Goal: Transaction & Acquisition: Book appointment/travel/reservation

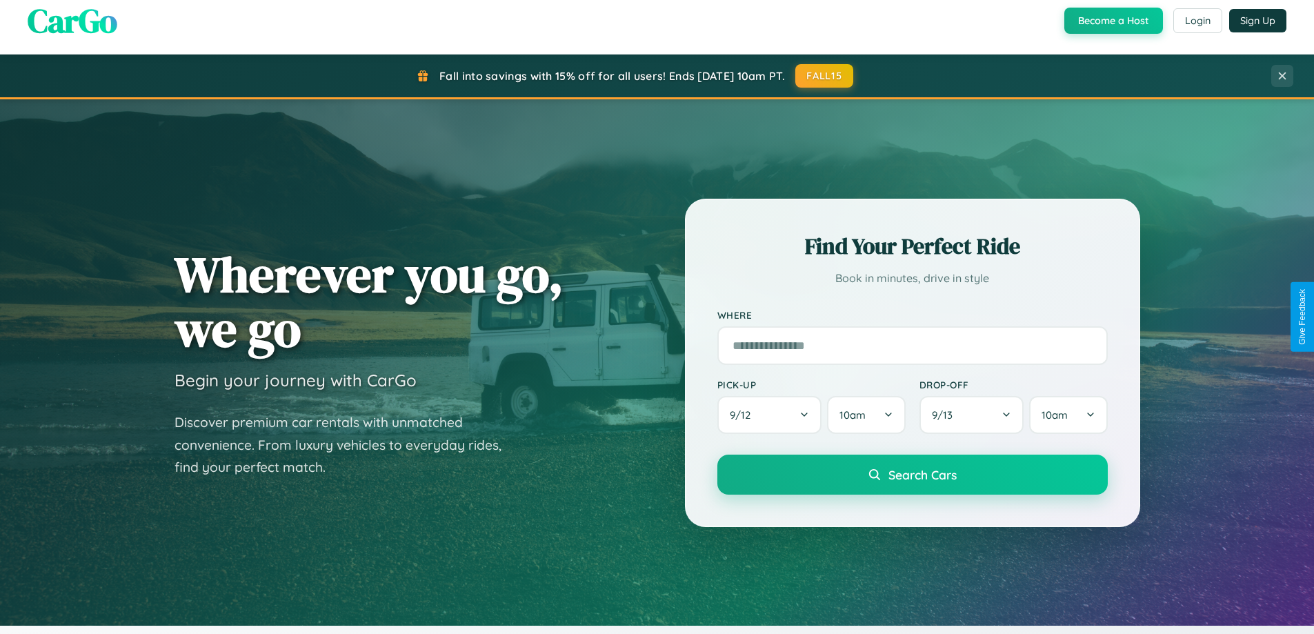
scroll to position [595, 0]
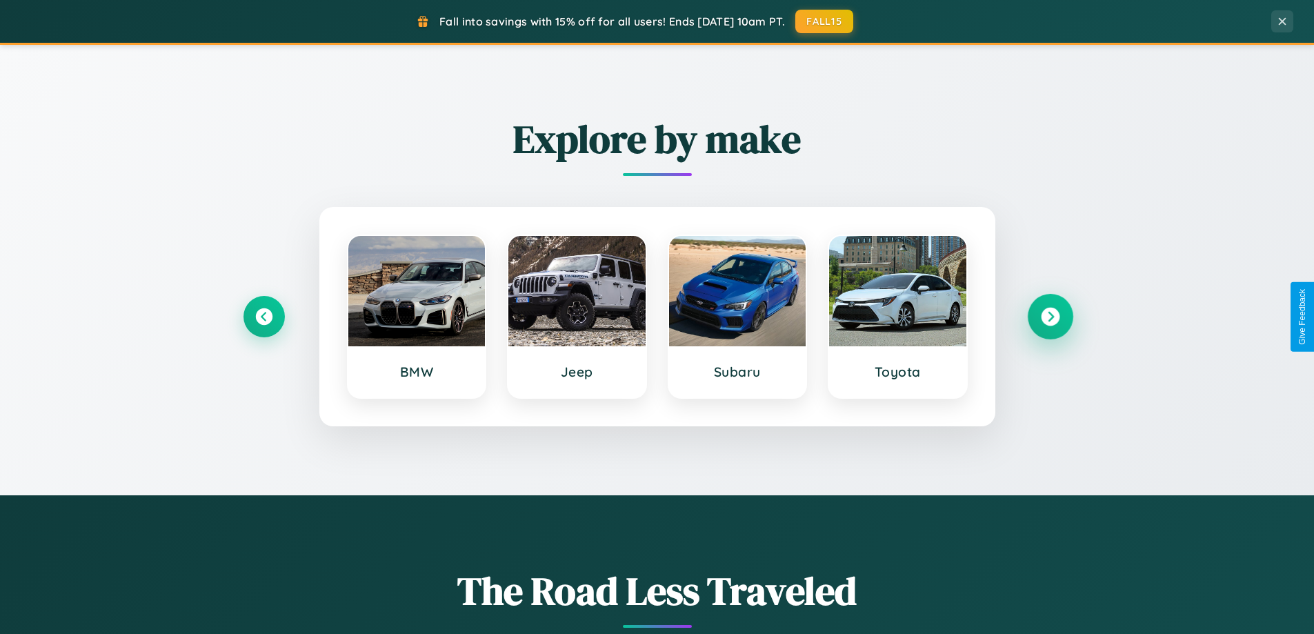
click at [1050, 317] on icon at bounding box center [1050, 317] width 19 height 19
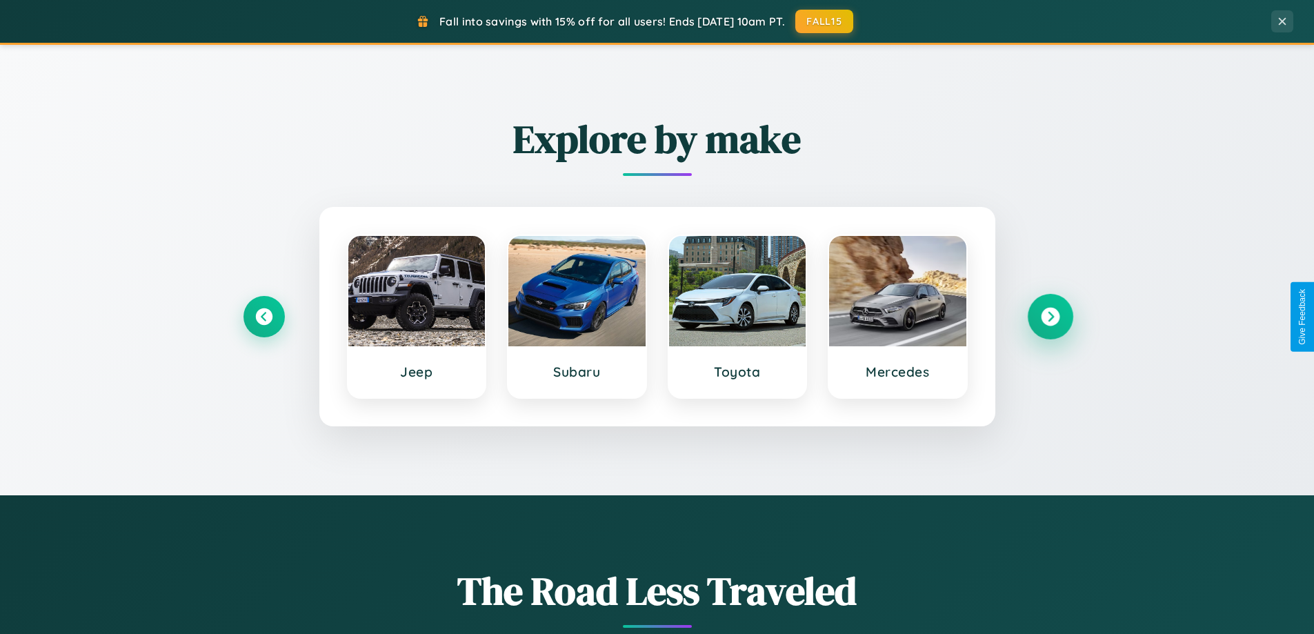
click at [1050, 317] on icon at bounding box center [1050, 317] width 19 height 19
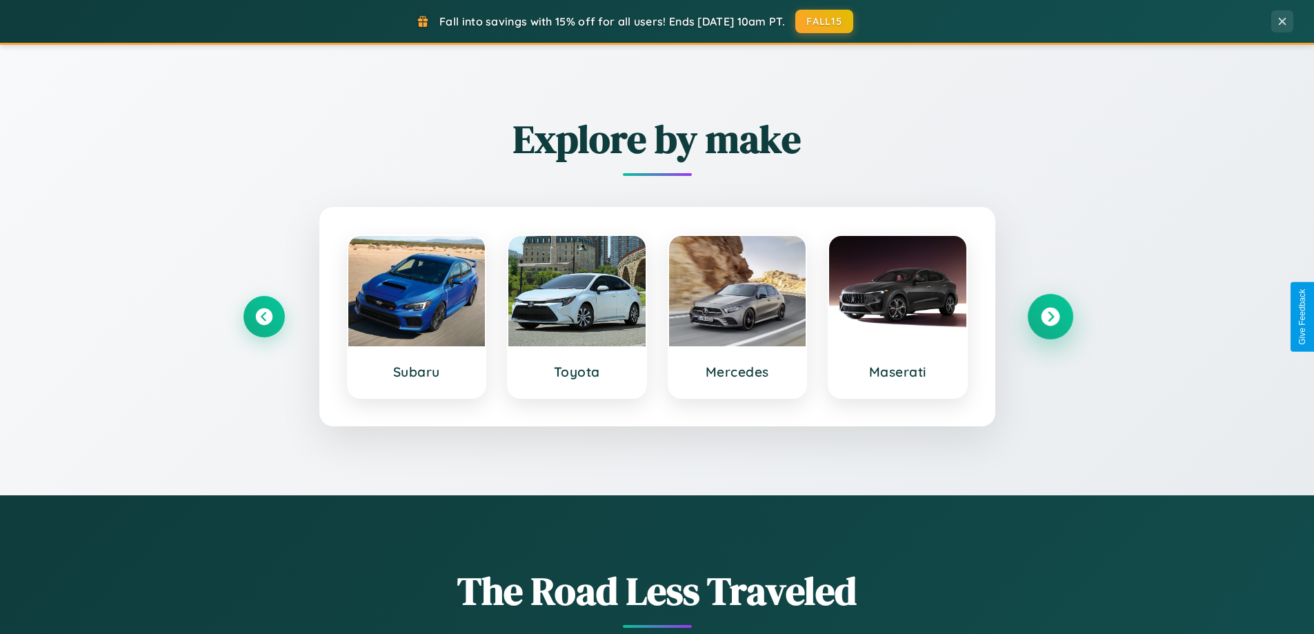
click at [1050, 317] on icon at bounding box center [1050, 317] width 19 height 19
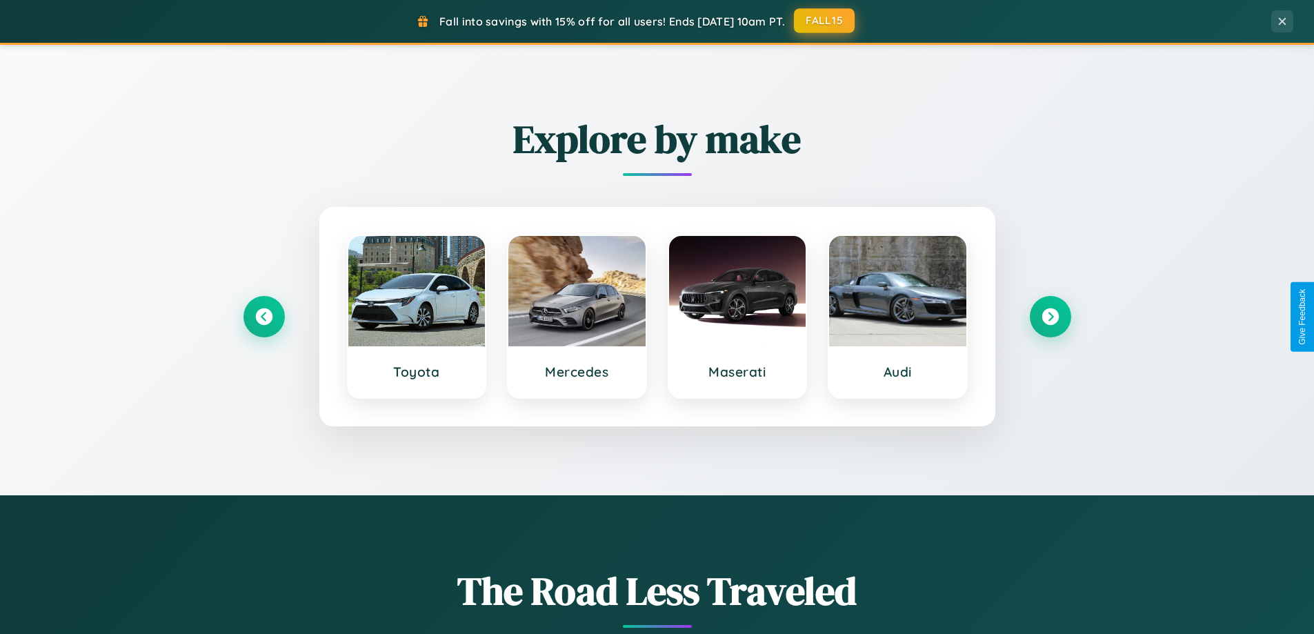
click at [825, 21] on button "FALL15" at bounding box center [824, 20] width 61 height 25
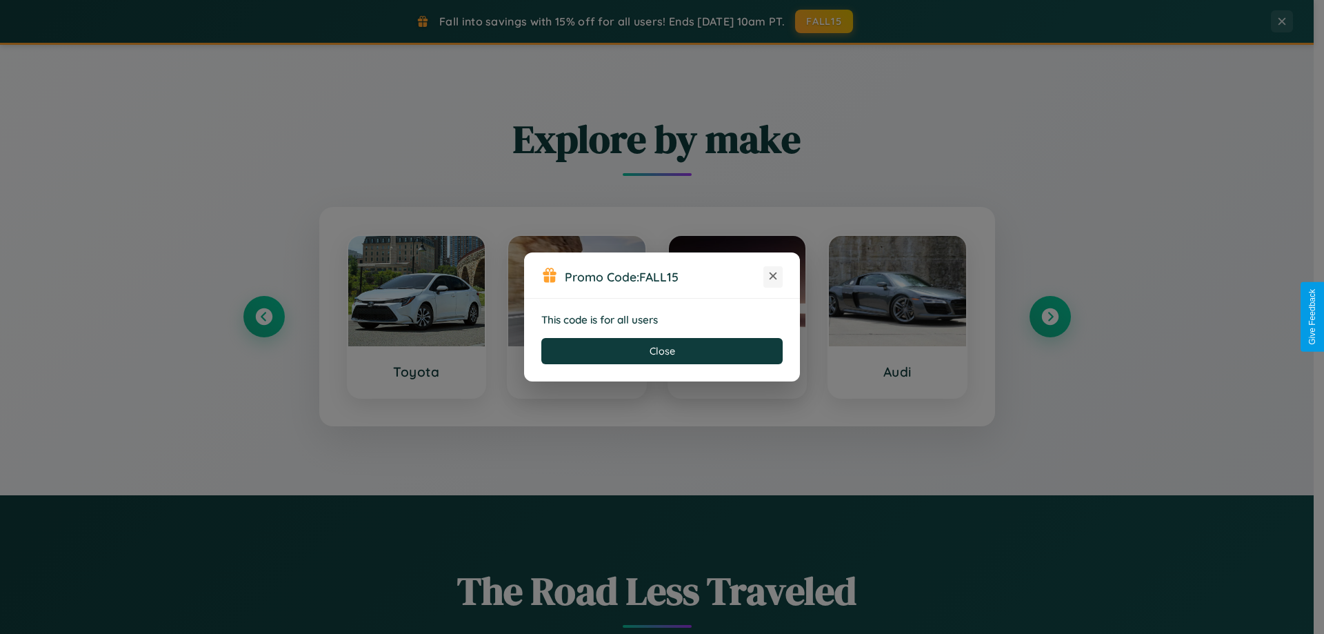
click at [773, 277] on icon at bounding box center [773, 276] width 14 height 14
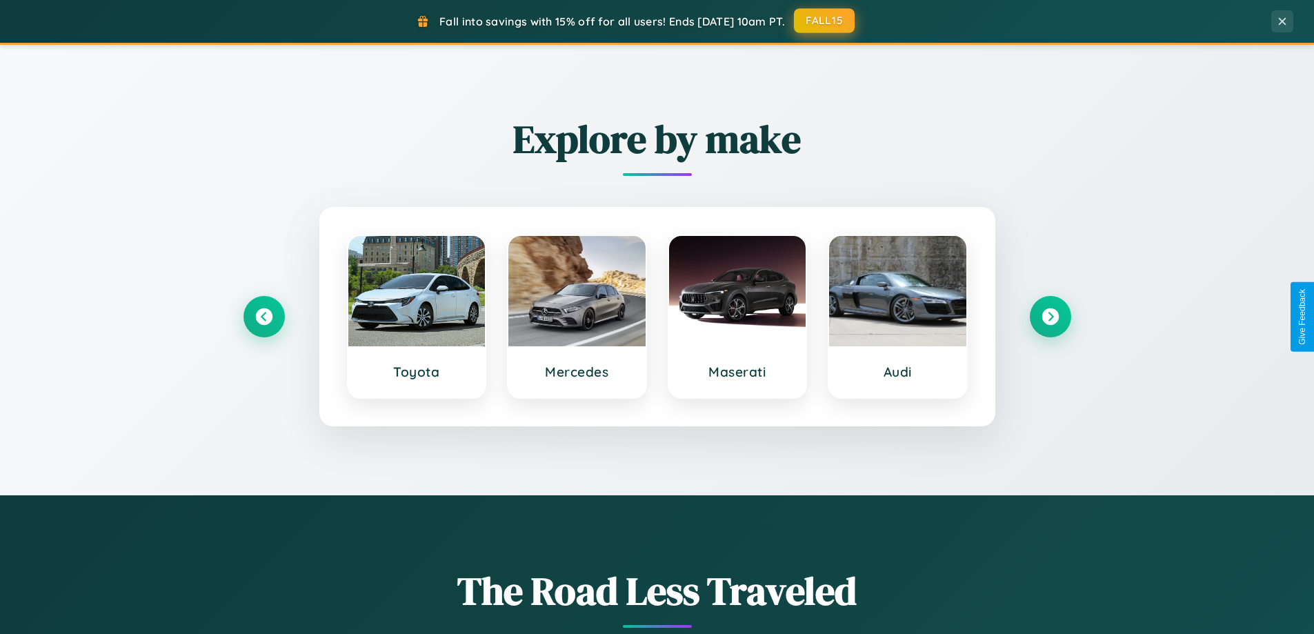
click at [825, 21] on button "FALL15" at bounding box center [824, 20] width 61 height 25
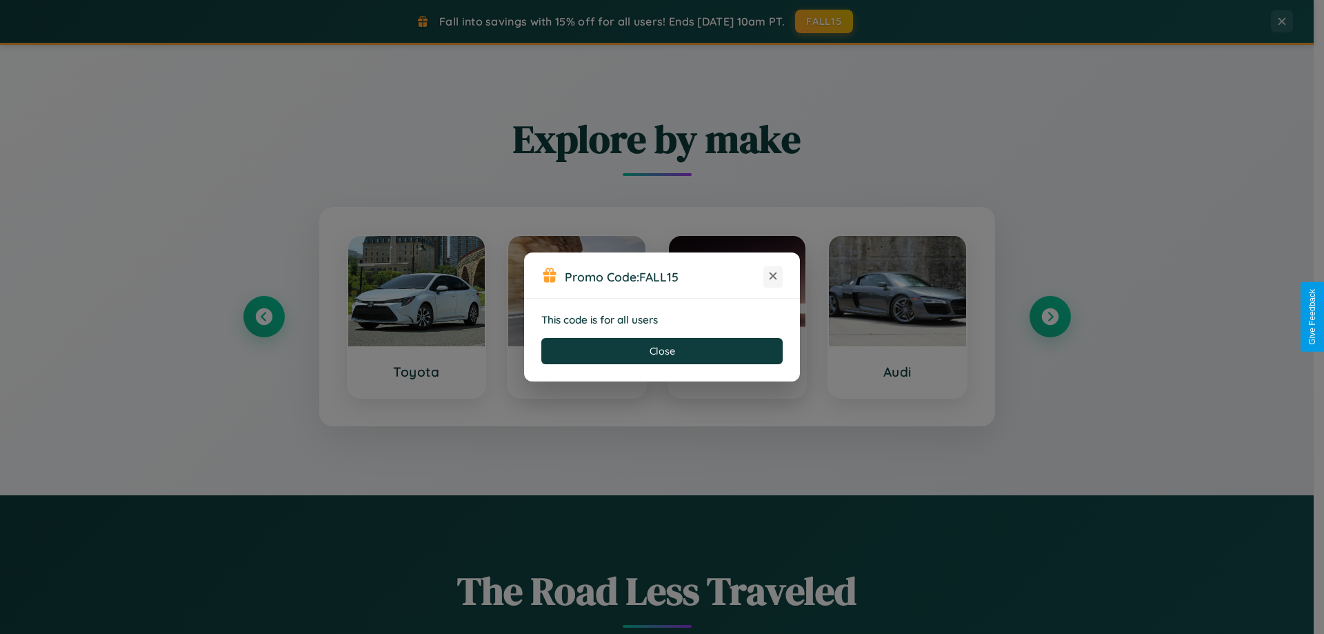
click at [773, 277] on icon at bounding box center [773, 276] width 14 height 14
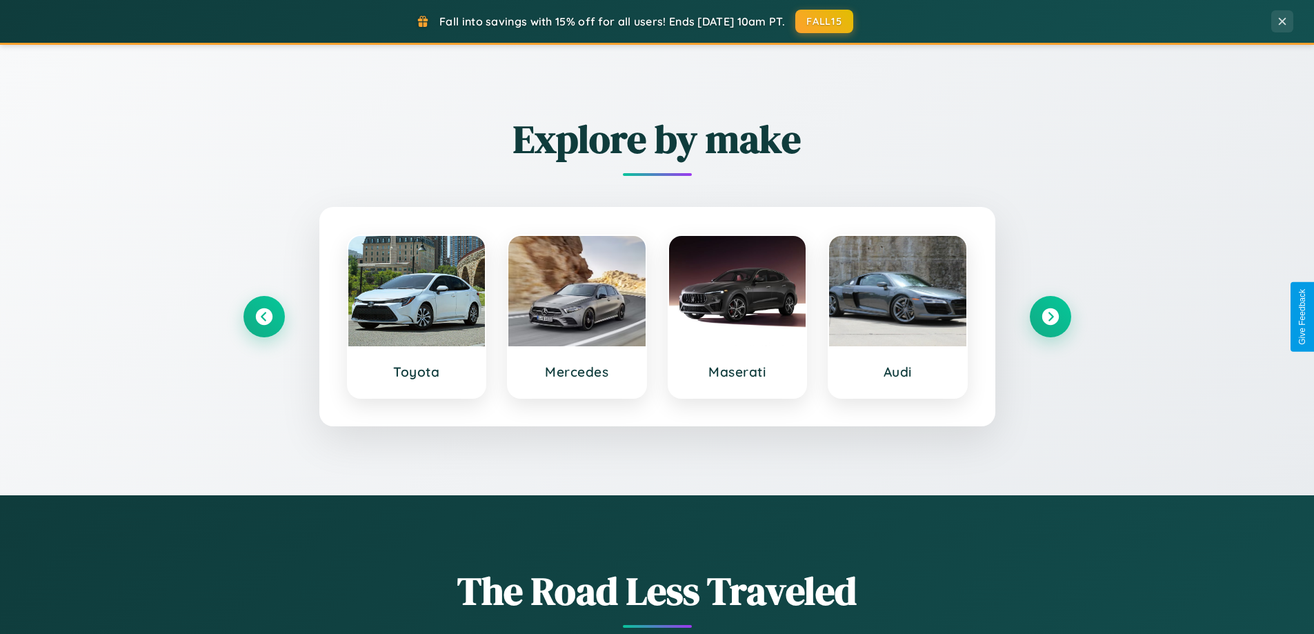
scroll to position [41, 0]
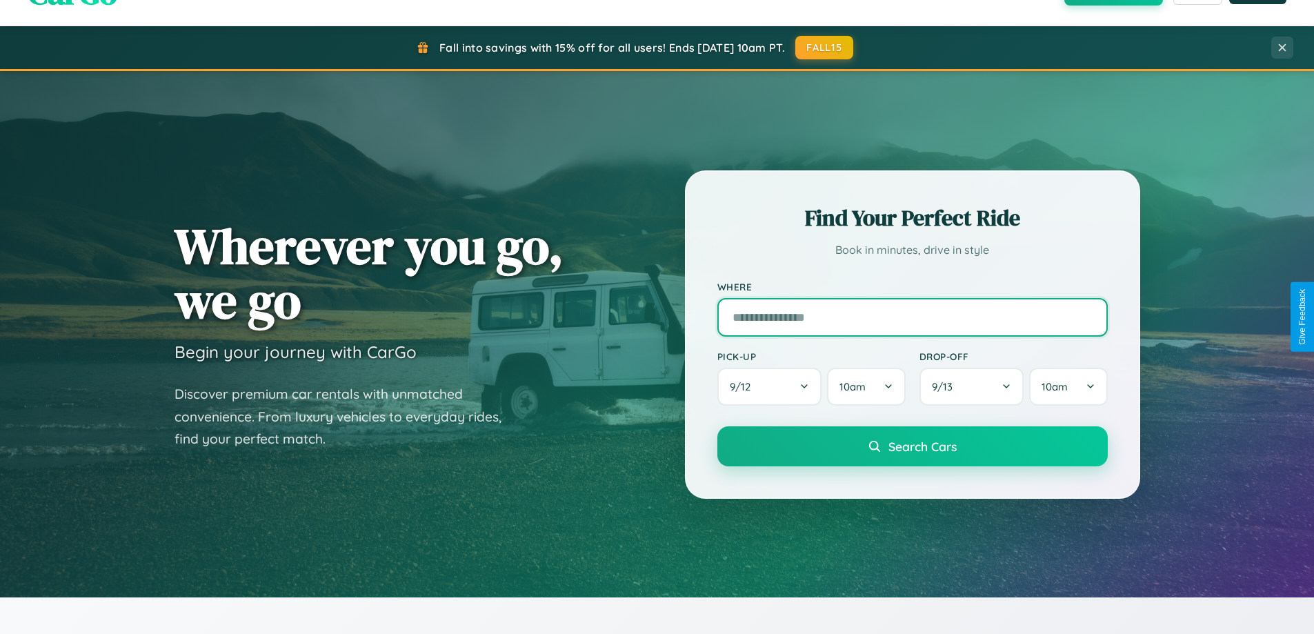
click at [912, 317] on input "text" at bounding box center [912, 317] width 390 height 39
type input "******"
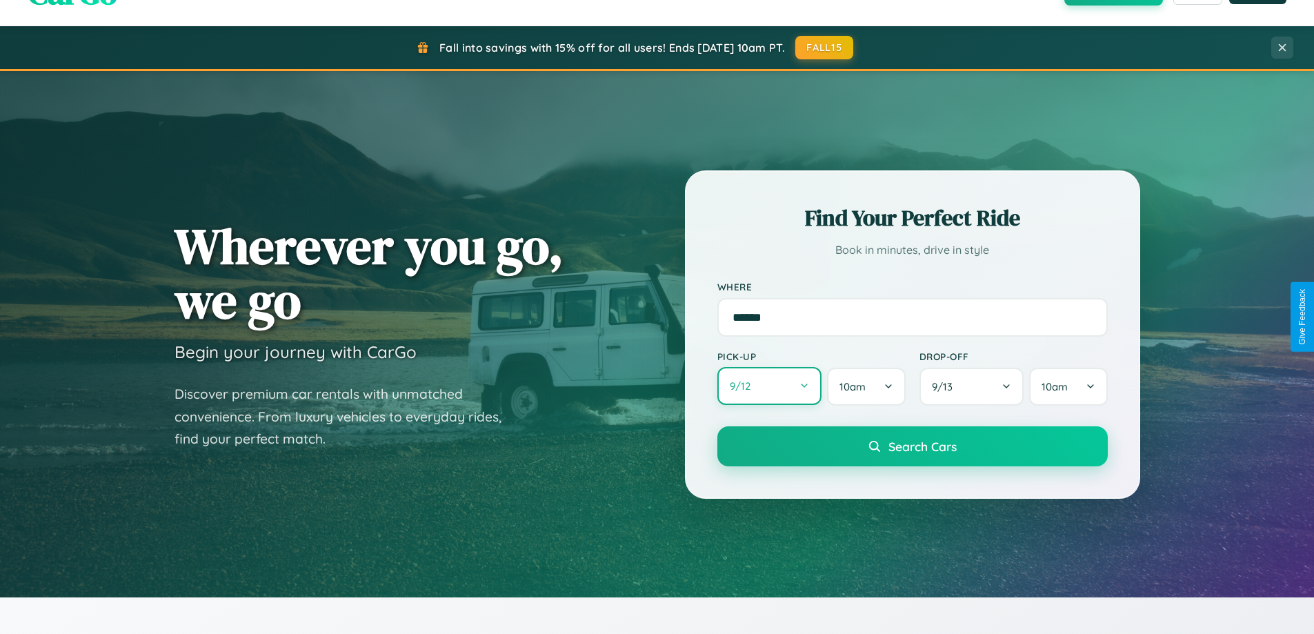
click at [769, 386] on button "9 / 12" at bounding box center [769, 386] width 105 height 38
select select "*"
select select "****"
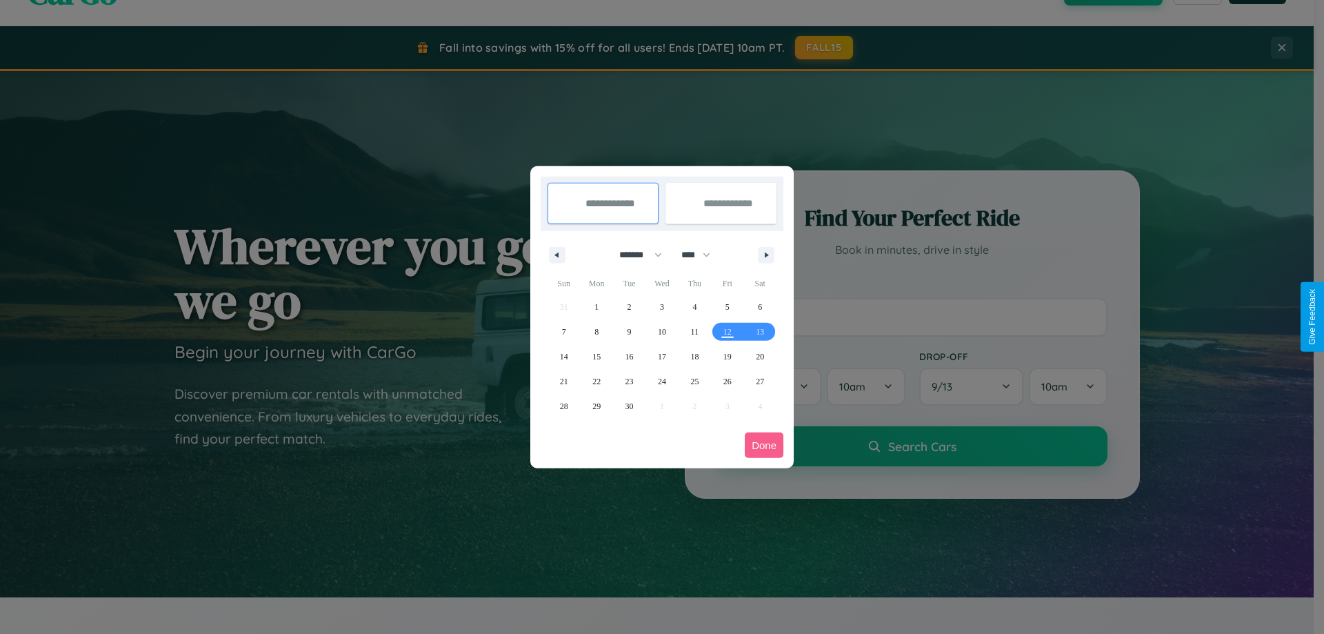
drag, startPoint x: 635, startPoint y: 254, endPoint x: 662, endPoint y: 277, distance: 35.3
click at [635, 254] on select "******* ******** ***** ***** *** **** **** ****** ********* ******* ******** **…" at bounding box center [638, 254] width 59 height 23
select select "*"
drag, startPoint x: 702, startPoint y: 254, endPoint x: 662, endPoint y: 277, distance: 45.7
click at [702, 254] on select "**** **** **** **** **** **** **** **** **** **** **** **** **** **** **** ****…" at bounding box center [695, 254] width 41 height 23
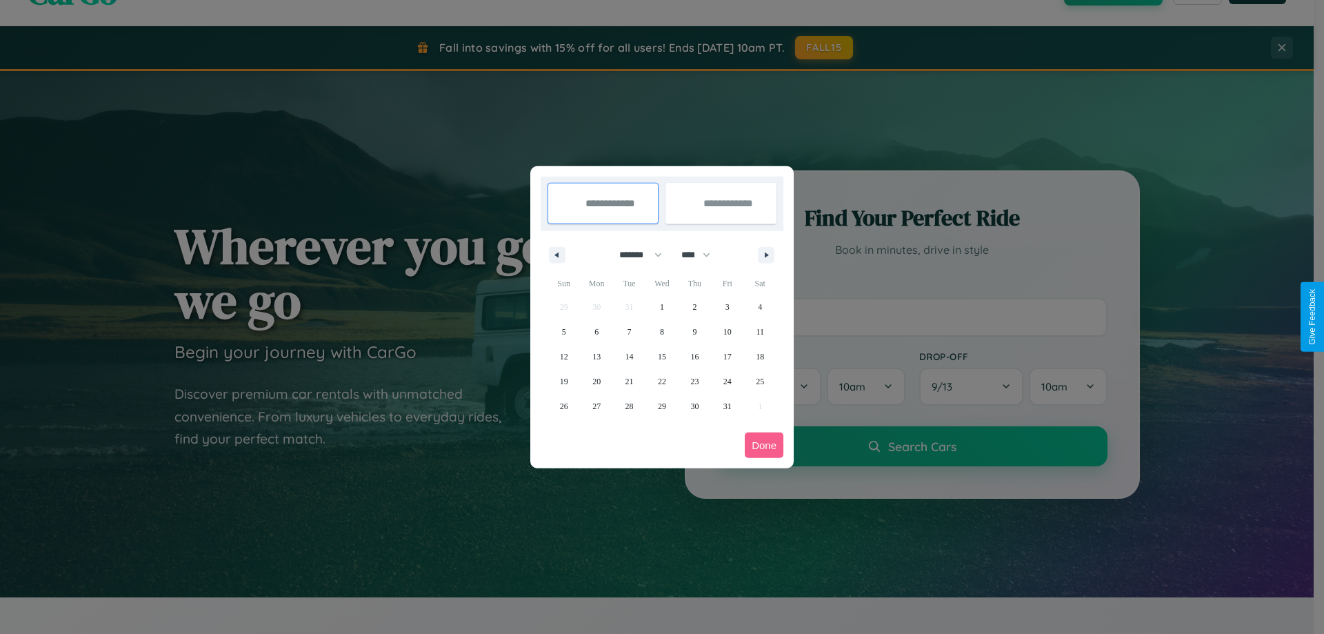
select select "****"
click at [695, 381] on span "22" at bounding box center [694, 381] width 8 height 25
type input "**********"
click at [661, 406] on span "28" at bounding box center [662, 406] width 8 height 25
type input "**********"
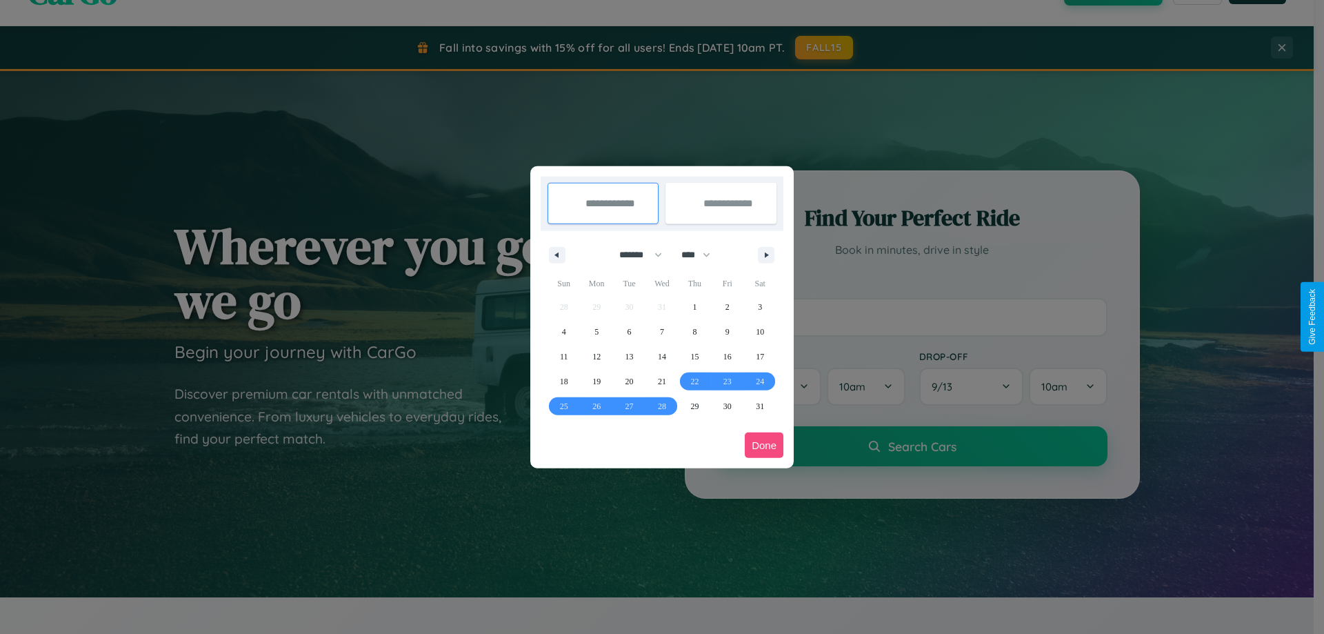
click at [764, 445] on button "Done" at bounding box center [764, 445] width 39 height 26
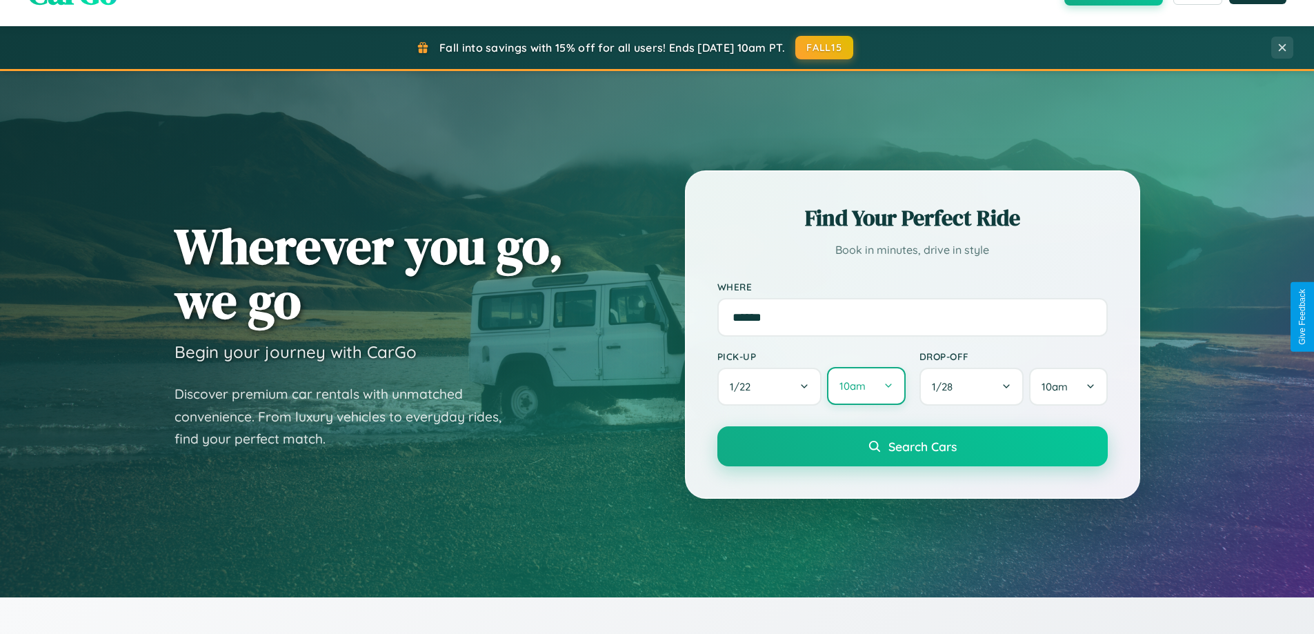
click at [866, 386] on button "10am" at bounding box center [866, 386] width 78 height 38
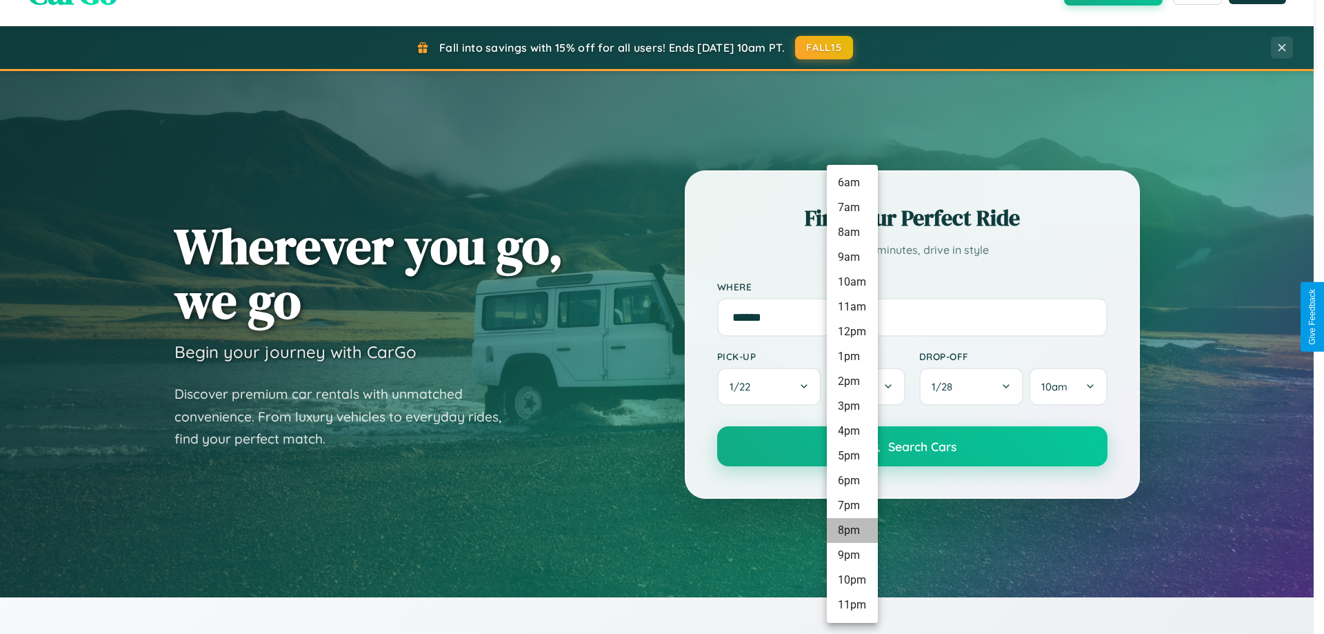
click at [852, 530] on li "8pm" at bounding box center [852, 530] width 51 height 25
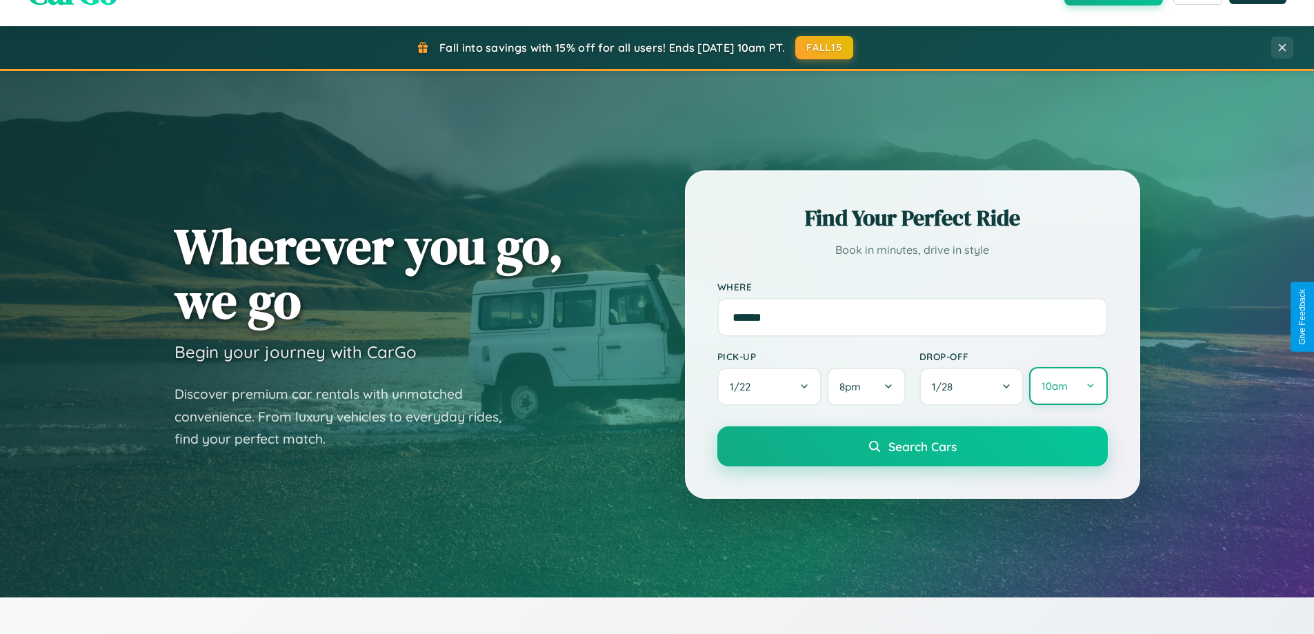
click at [1068, 386] on button "10am" at bounding box center [1068, 386] width 78 height 38
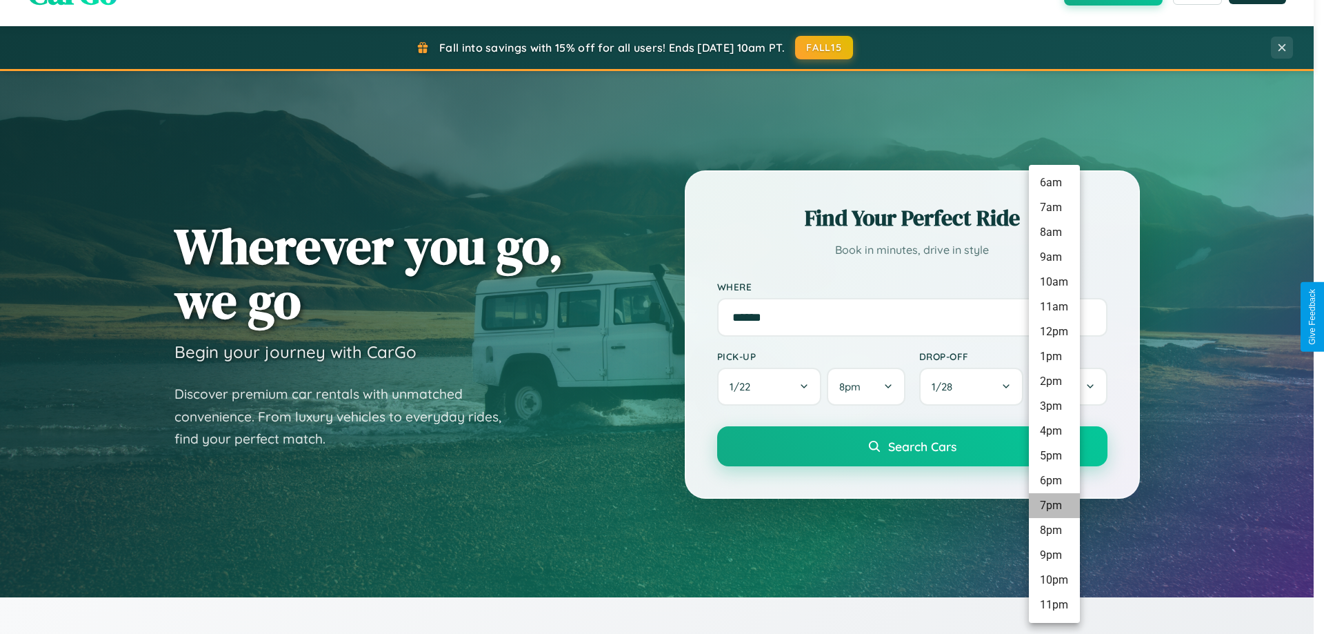
click at [1054, 506] on li "7pm" at bounding box center [1054, 505] width 51 height 25
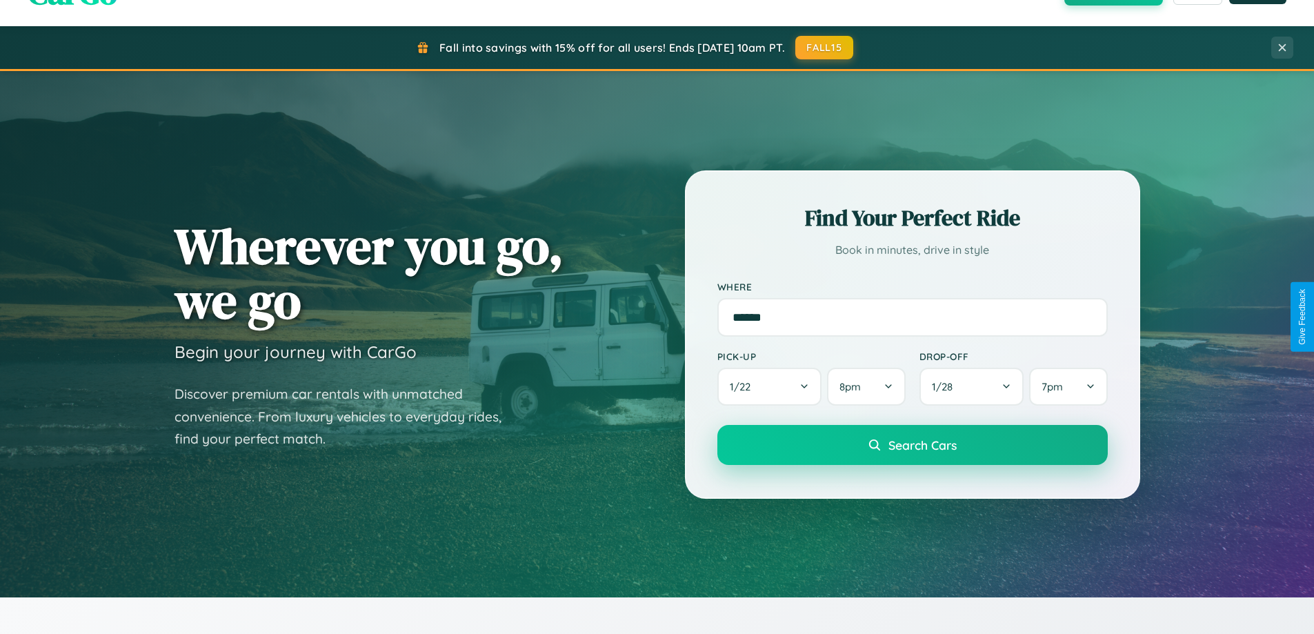
click at [912, 446] on span "Search Cars" at bounding box center [922, 444] width 68 height 15
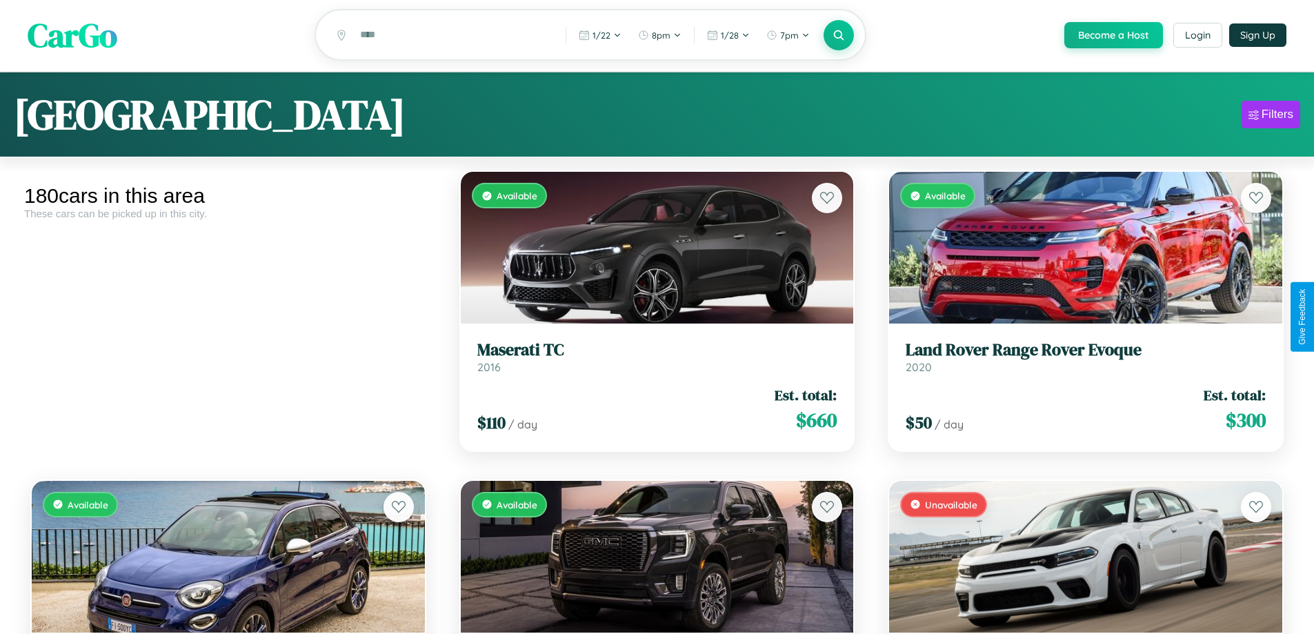
scroll to position [5444, 0]
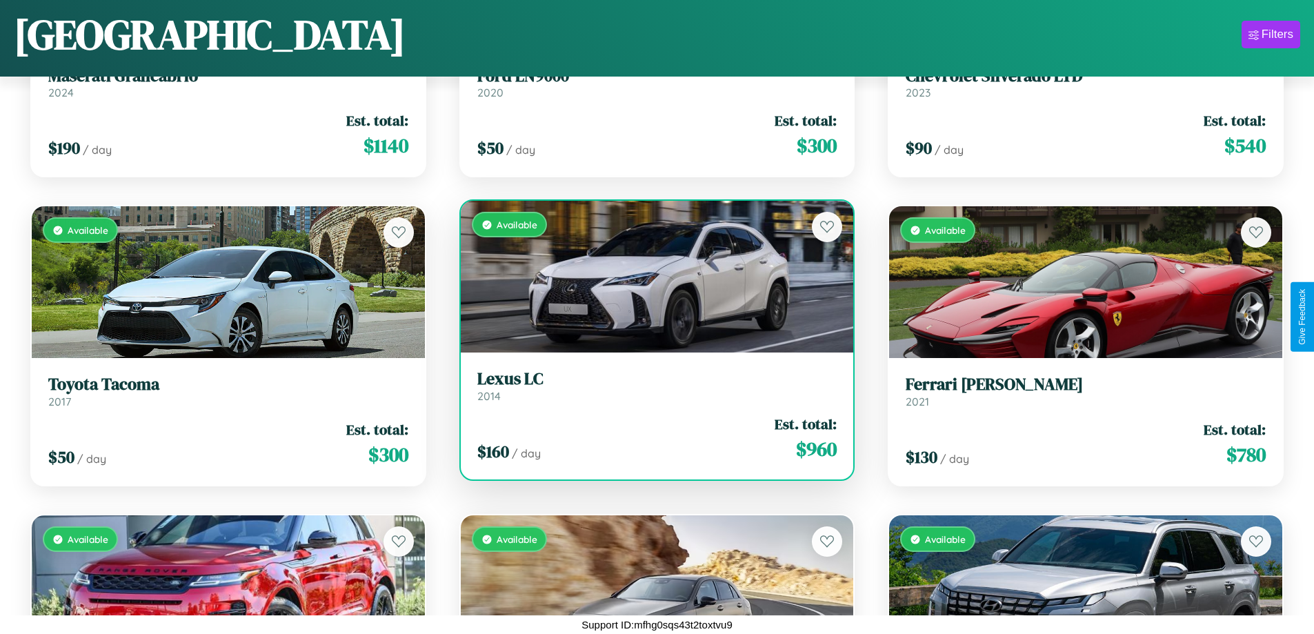
click at [651, 391] on link "Lexus LC 2014" at bounding box center [657, 386] width 360 height 34
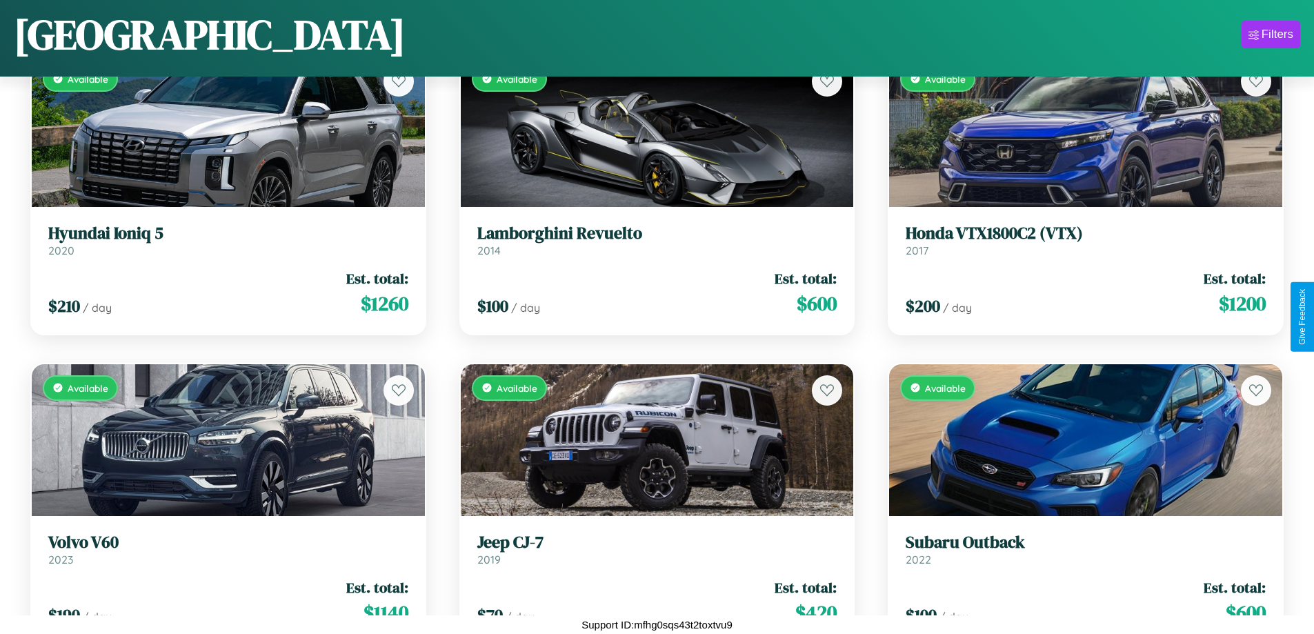
scroll to position [3591, 0]
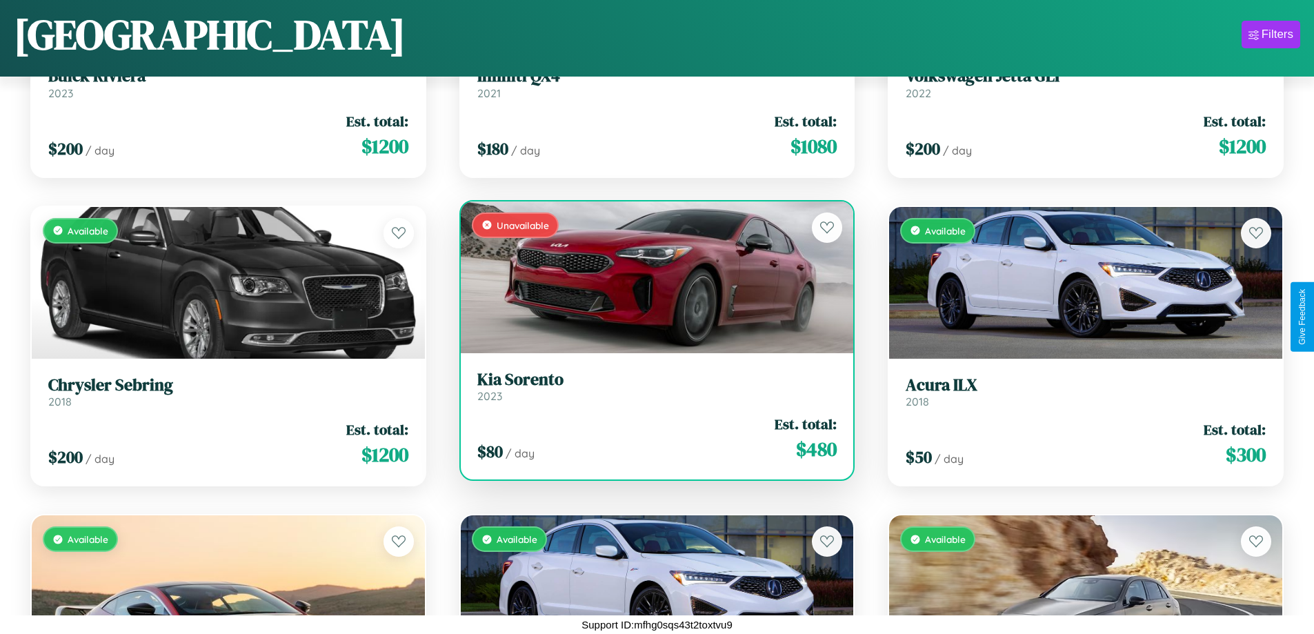
click at [651, 386] on h3 "Kia Sorento" at bounding box center [657, 380] width 360 height 20
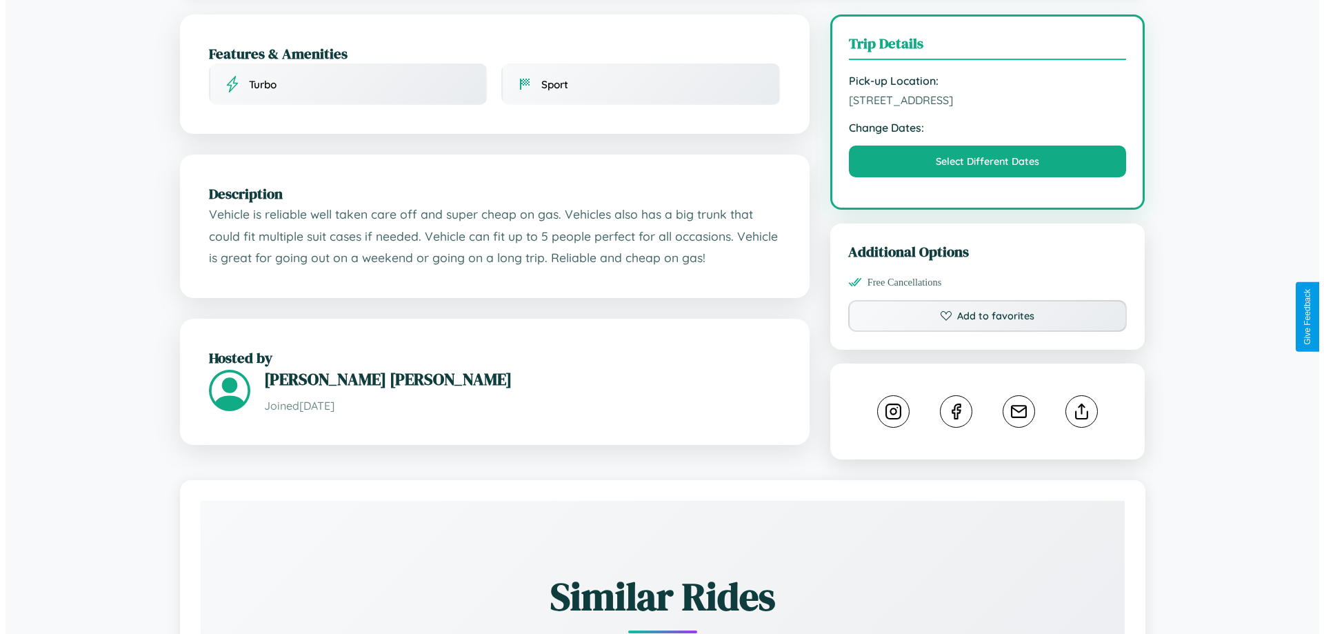
scroll to position [358, 0]
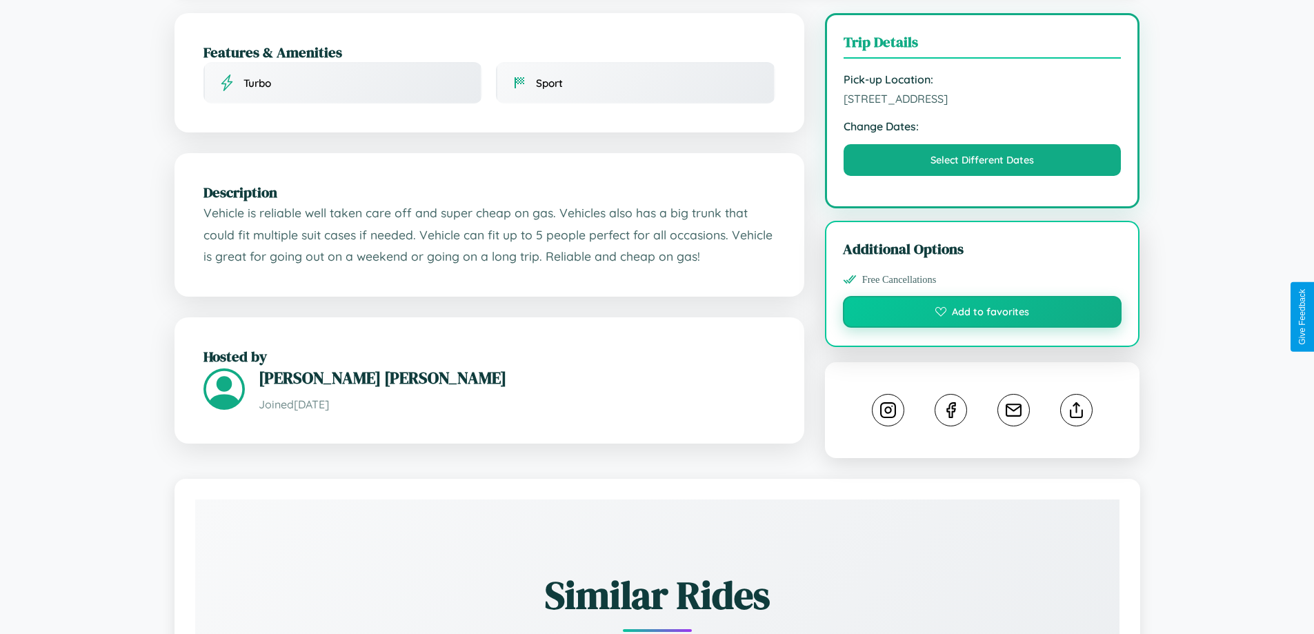
click at [982, 314] on button "Add to favorites" at bounding box center [982, 312] width 279 height 32
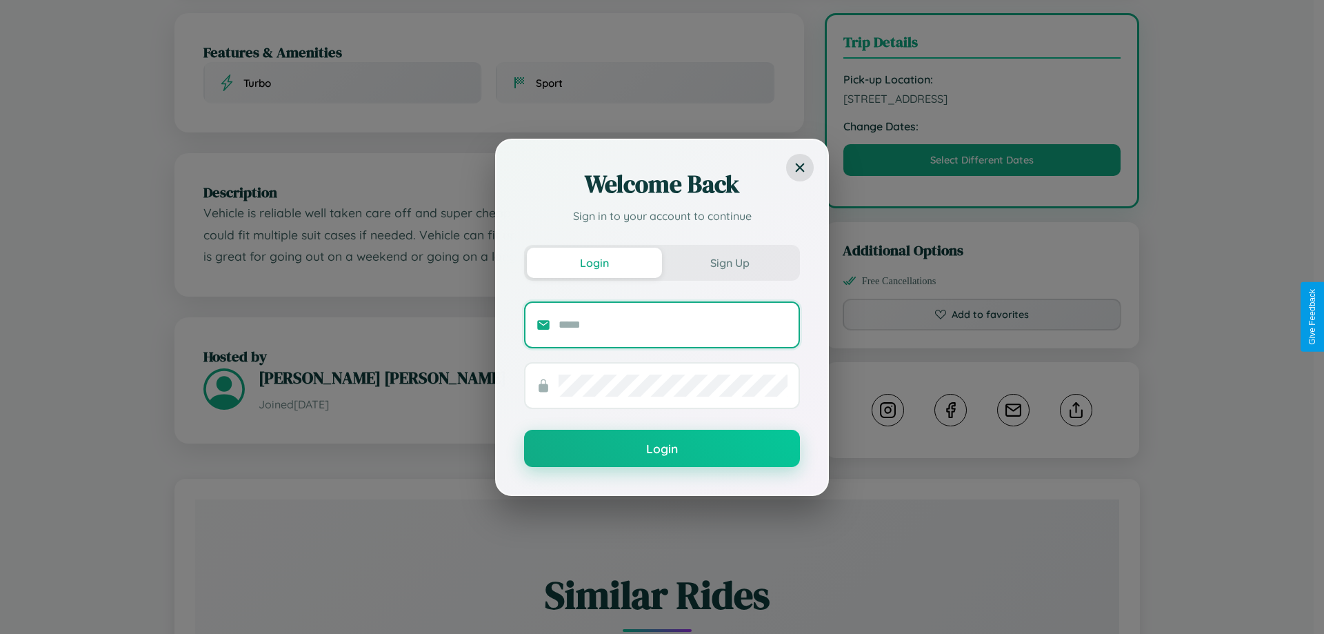
click at [673, 324] on input "text" at bounding box center [673, 325] width 229 height 22
